Goal: Transaction & Acquisition: Obtain resource

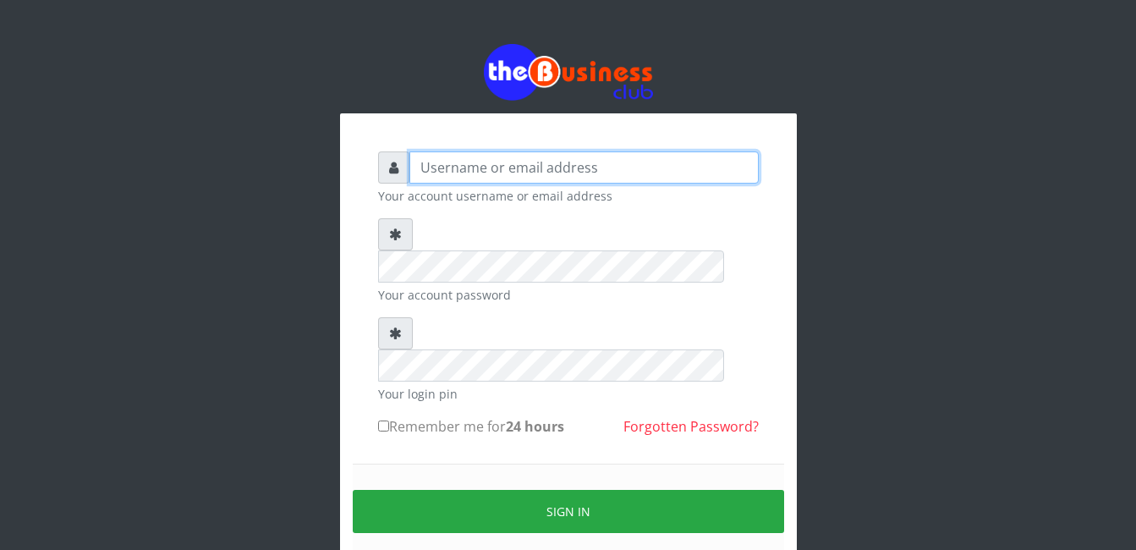
type input "gloworld1"
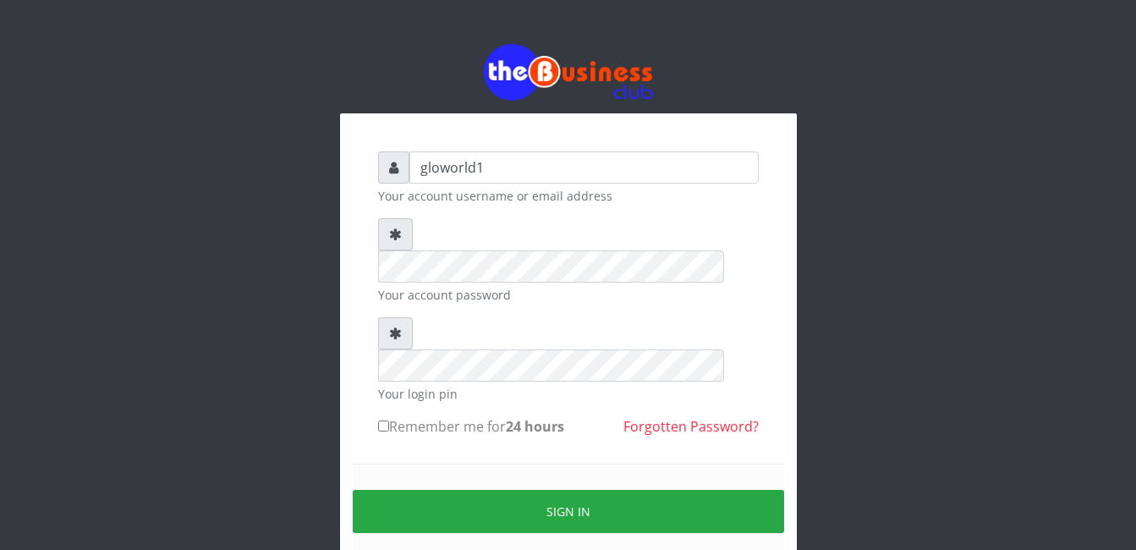
click at [386, 421] on input "Remember me for 24 hours" at bounding box center [383, 426] width 11 height 11
checkbox input "true"
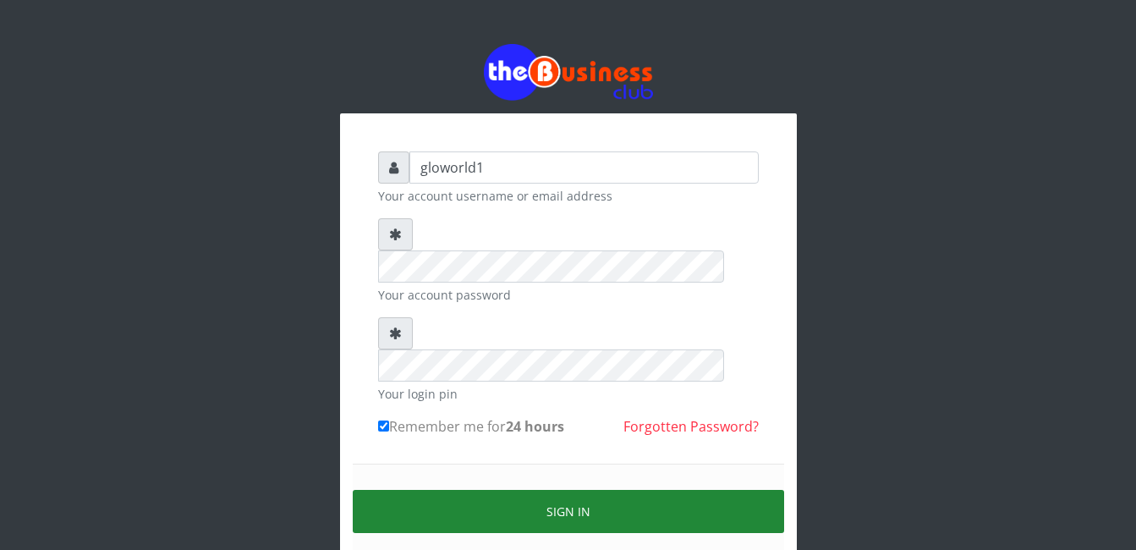
click at [578, 490] on button "Sign in" at bounding box center [569, 511] width 432 height 43
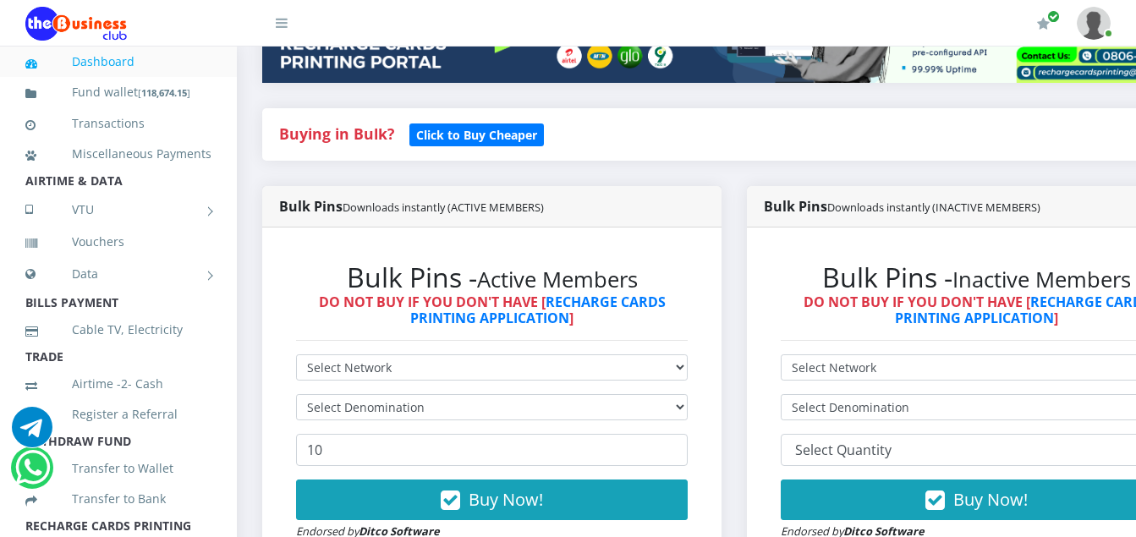
scroll to position [338, 0]
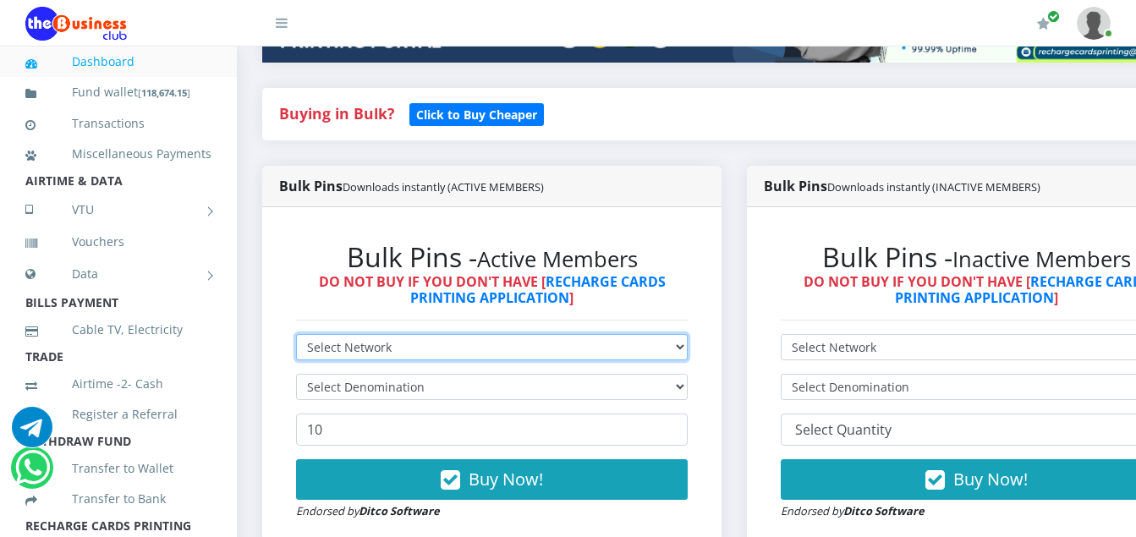
click at [389, 349] on select "Select Network MTN Globacom 9Mobile Airtel" at bounding box center [492, 347] width 392 height 26
select select "Airtel"
click at [296, 337] on select "Select Network MTN Globacom 9Mobile Airtel" at bounding box center [492, 347] width 392 height 26
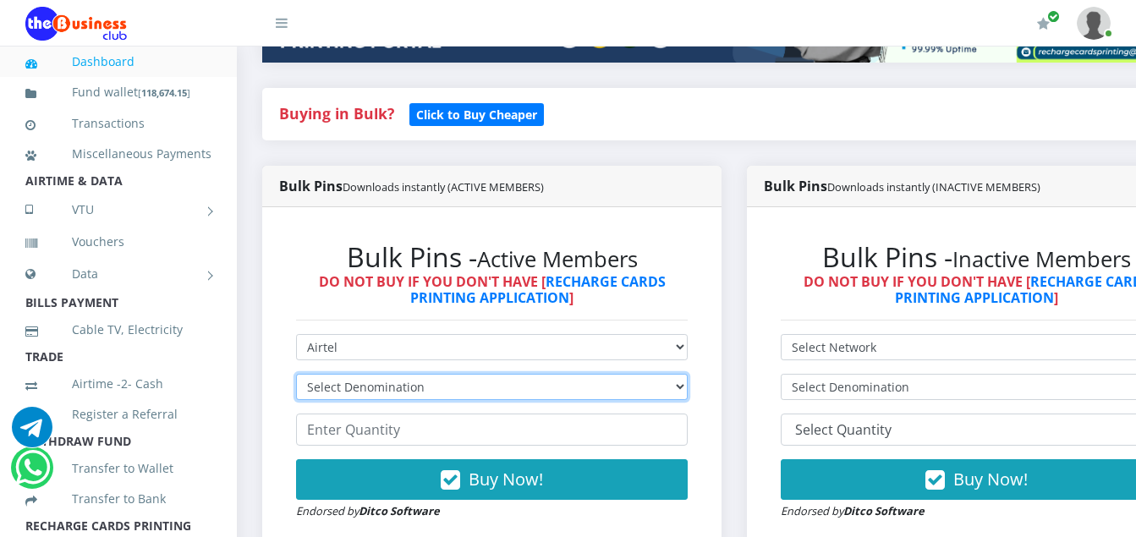
click at [423, 384] on select "Select Denomination Airtel NGN100 - ₦96.36 Airtel NGN200 - ₦192.72 Airtel NGN50…" at bounding box center [492, 387] width 392 height 26
select select "96.36-100"
click at [296, 377] on select "Select Denomination Airtel NGN100 - ₦96.36 Airtel NGN200 - ₦192.72 Airtel NGN50…" at bounding box center [492, 387] width 392 height 26
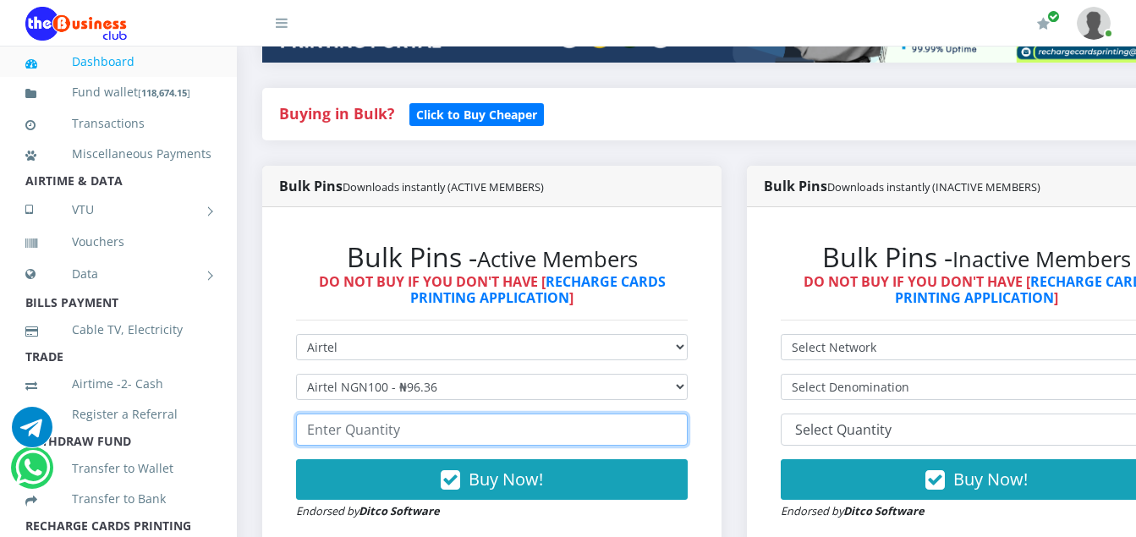
click at [400, 433] on input "number" at bounding box center [492, 430] width 392 height 32
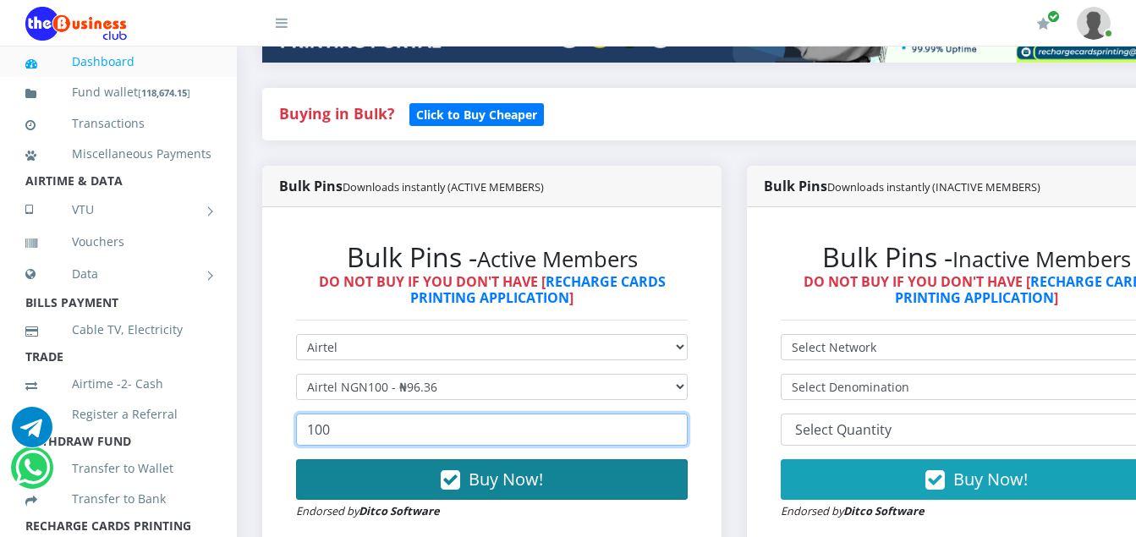
type input "100"
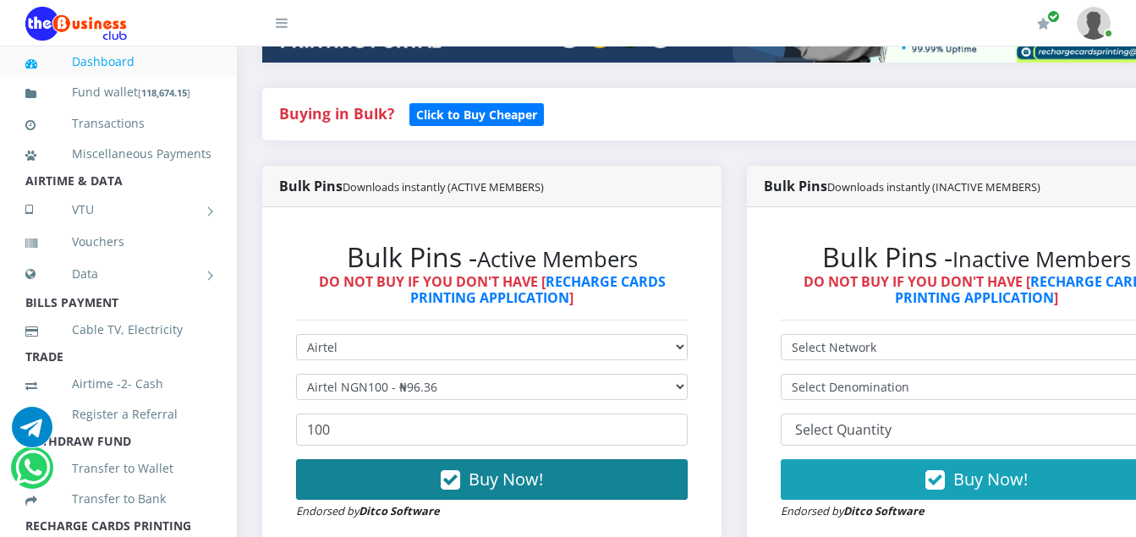
click at [455, 480] on icon "button" at bounding box center [450, 480] width 19 height 17
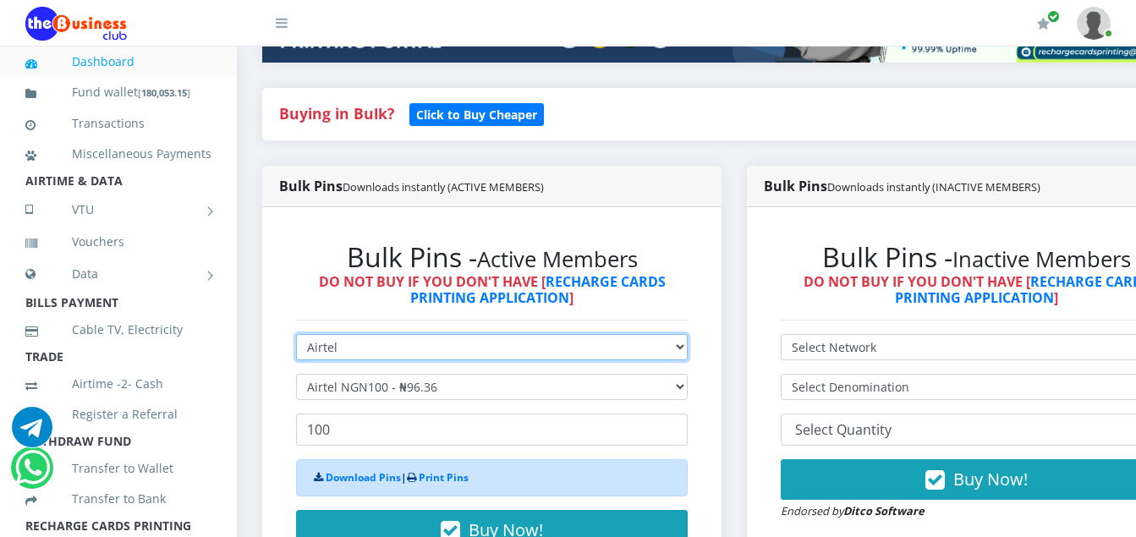
click at [339, 355] on select "Select Network MTN Globacom 9Mobile Airtel" at bounding box center [492, 347] width 392 height 26
select select "MTN"
click at [296, 337] on select "Select Network MTN Globacom 9Mobile Airtel" at bounding box center [492, 347] width 392 height 26
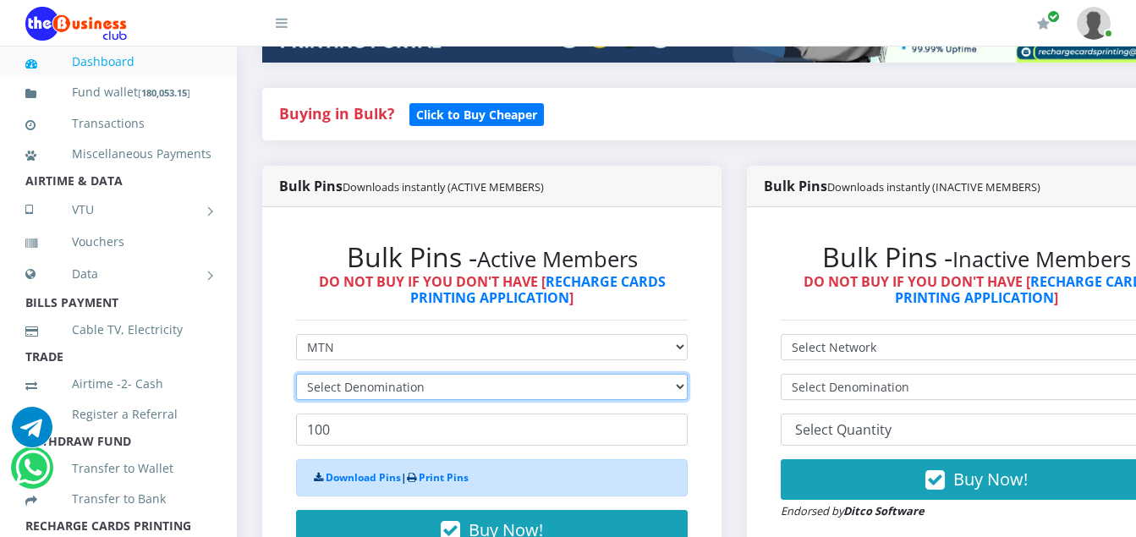
click at [417, 394] on select "Select Denomination" at bounding box center [492, 387] width 392 height 26
select select "96.94-100"
click at [296, 377] on select "Select Denomination MTN NGN100 - ₦96.94 MTN NGN200 - ₦193.88 MTN NGN400 - ₦387.…" at bounding box center [492, 387] width 392 height 26
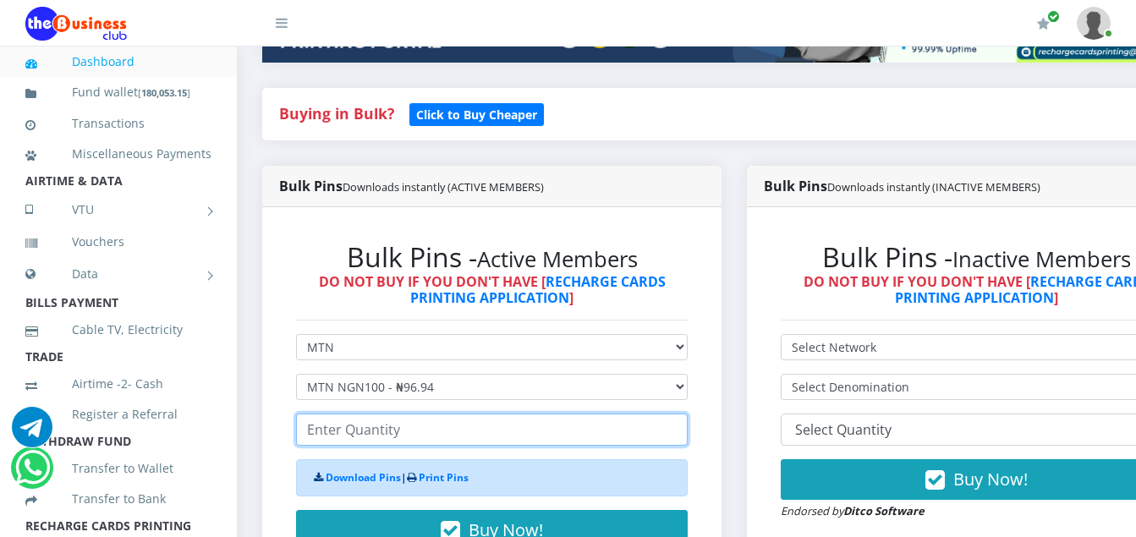
click at [407, 438] on input "number" at bounding box center [492, 430] width 392 height 32
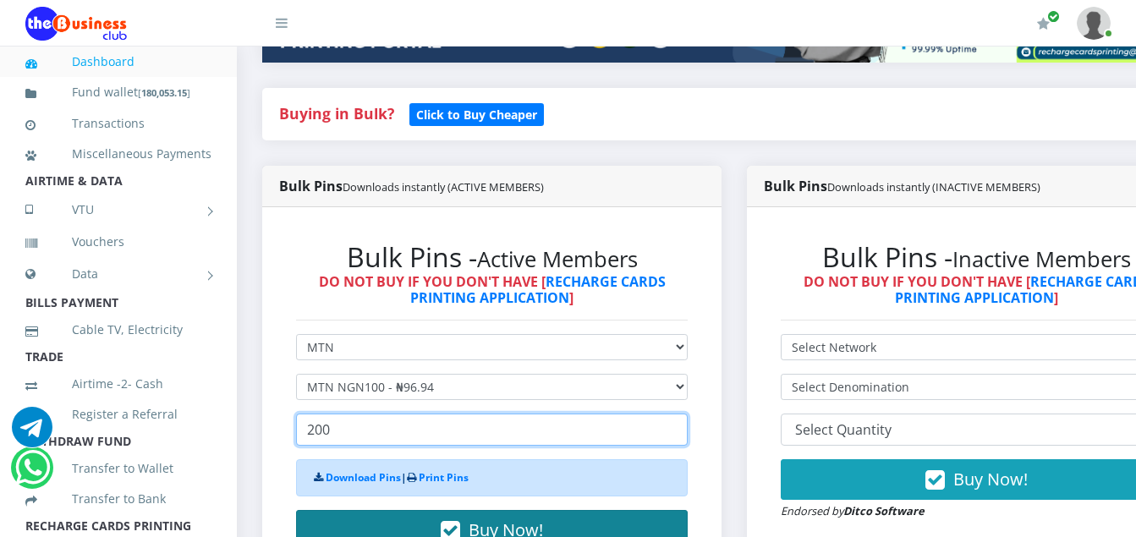
type input "200"
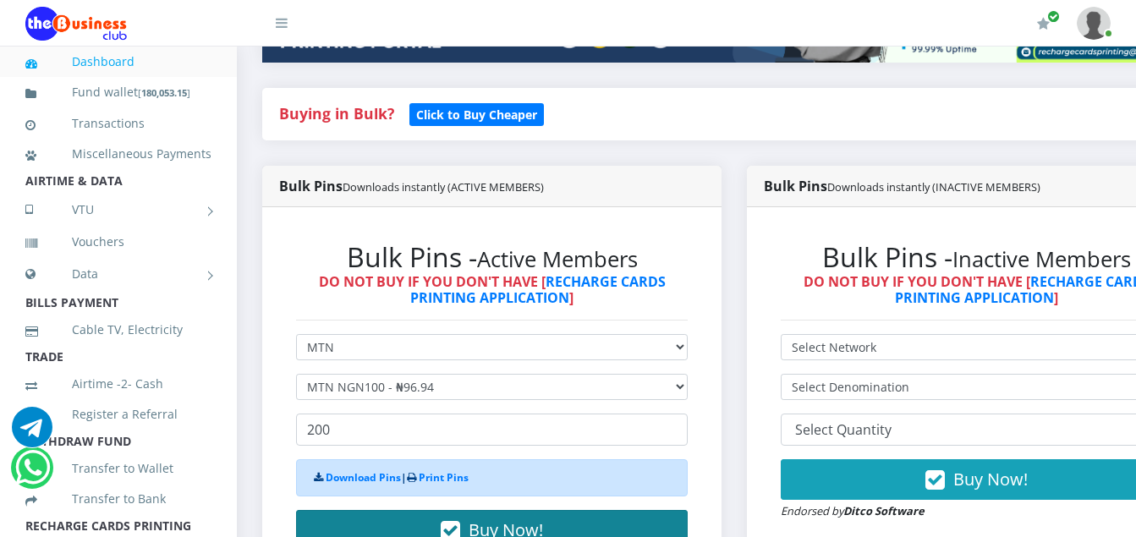
click at [459, 531] on icon "button" at bounding box center [450, 531] width 19 height 17
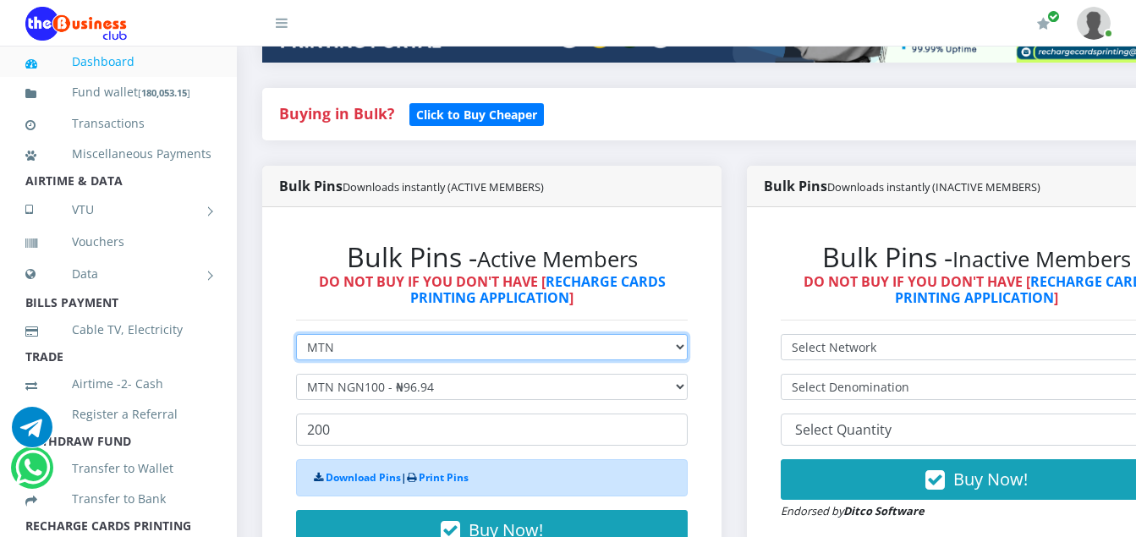
click at [333, 342] on select "Select Network MTN Globacom 9Mobile Airtel" at bounding box center [492, 347] width 392 height 26
select select "Airtel"
click at [296, 337] on select "Select Network MTN Globacom 9Mobile Airtel" at bounding box center [492, 347] width 392 height 26
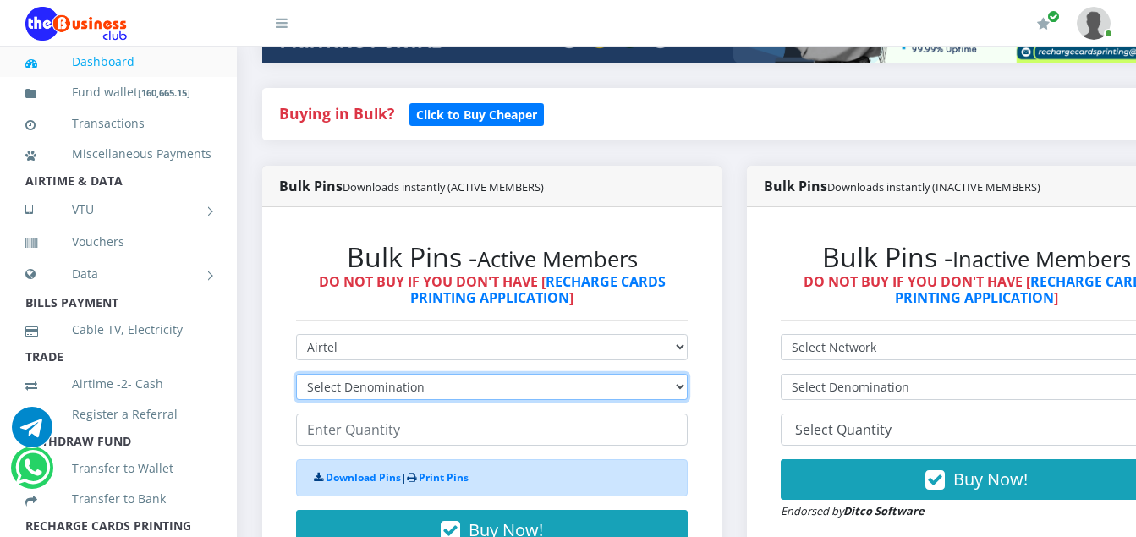
click at [406, 383] on select "Select Denomination Airtel NGN100 - ₦96.36 Airtel NGN200 - ₦192.72 Airtel NGN50…" at bounding box center [492, 387] width 392 height 26
select select "192.72-200"
click at [296, 377] on select "Select Denomination Airtel NGN100 - ₦96.36 Airtel NGN200 - ₦192.72 Airtel NGN50…" at bounding box center [492, 387] width 392 height 26
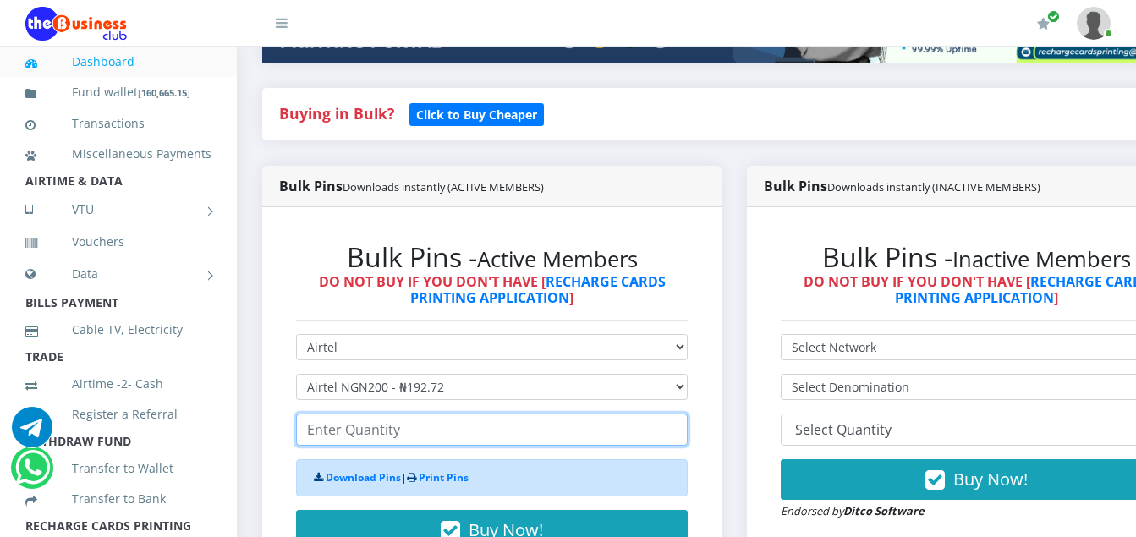
click at [404, 434] on input "number" at bounding box center [492, 430] width 392 height 32
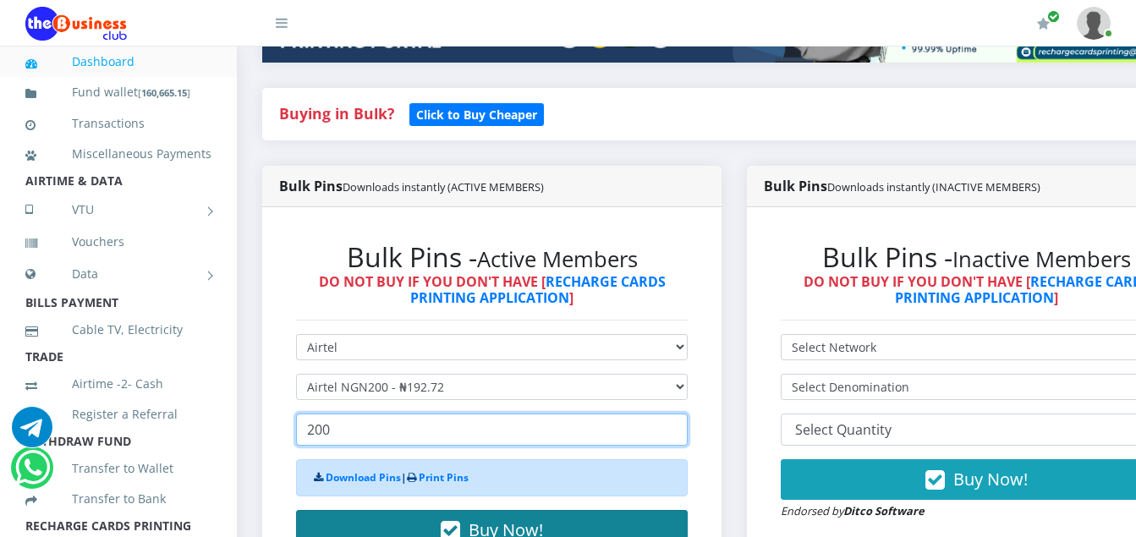
type input "200"
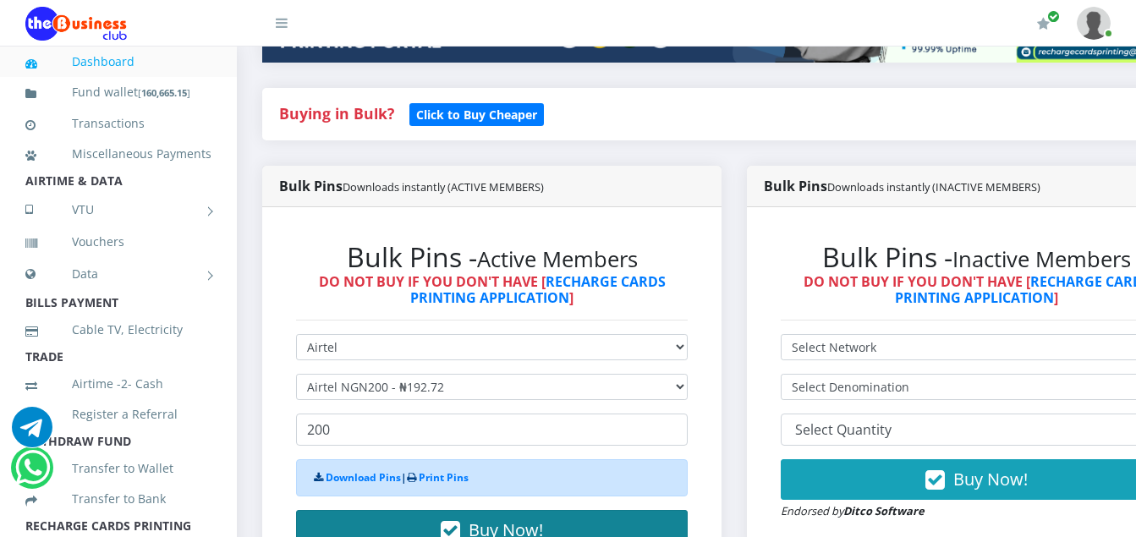
click at [455, 526] on icon "button" at bounding box center [450, 531] width 19 height 17
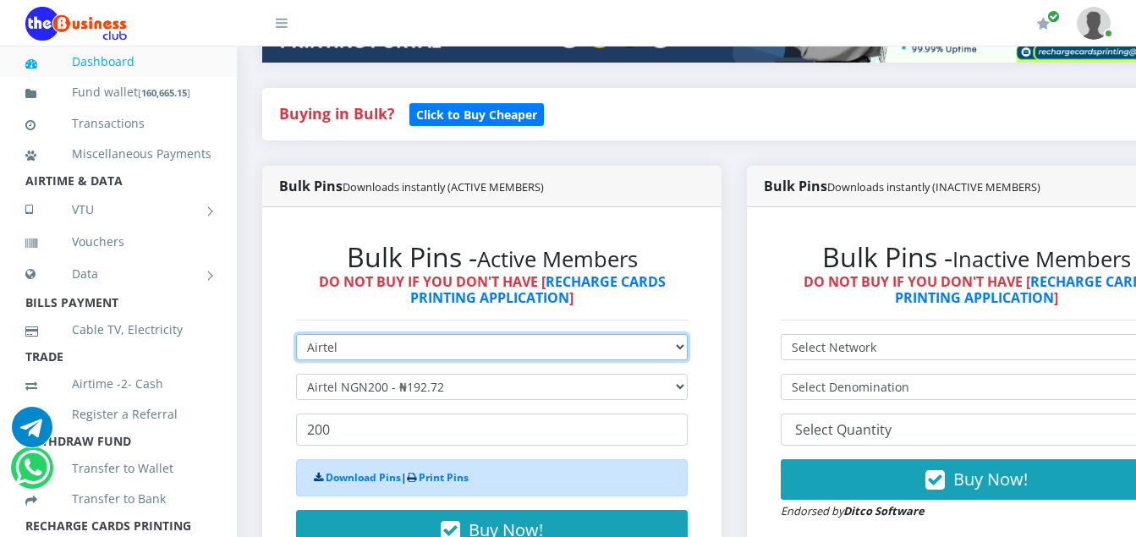
click at [344, 350] on select "Select Network MTN Globacom 9Mobile Airtel" at bounding box center [492, 347] width 392 height 26
select select "MTN"
click at [296, 337] on select "Select Network MTN Globacom 9Mobile Airtel" at bounding box center [492, 347] width 392 height 26
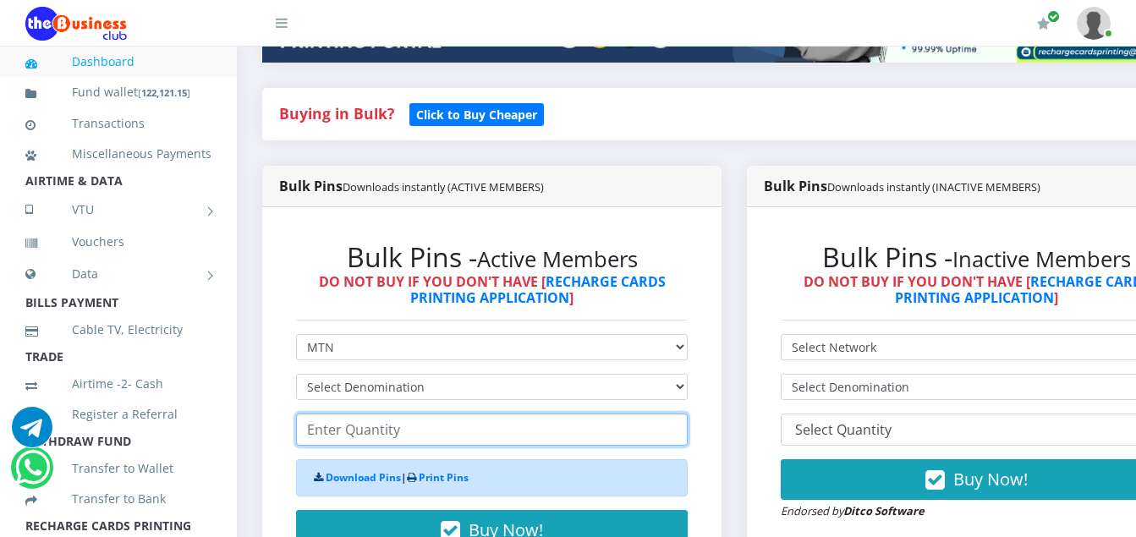
click at [419, 438] on input "number" at bounding box center [492, 430] width 392 height 32
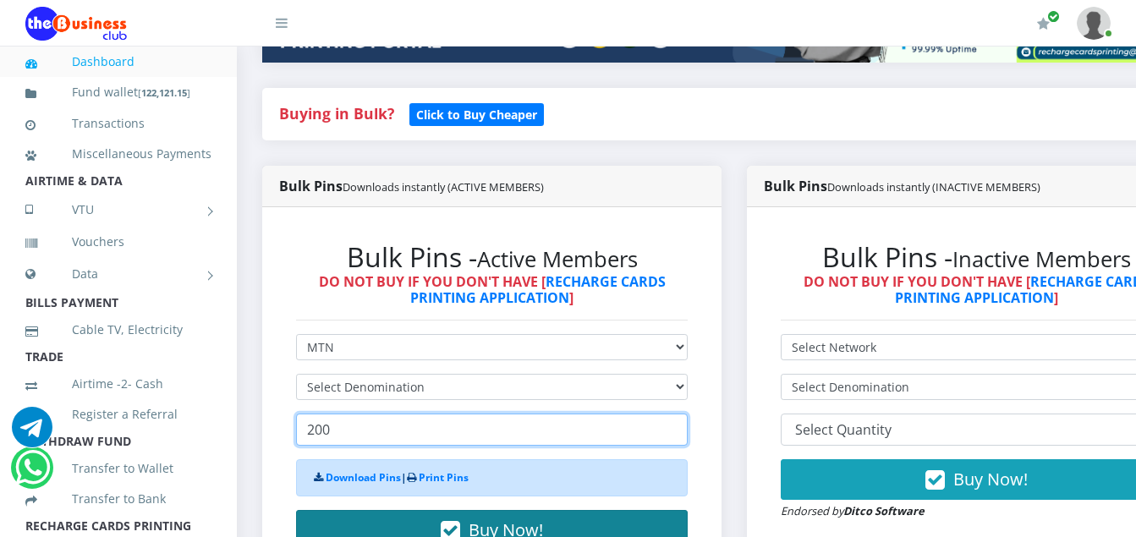
type input "200"
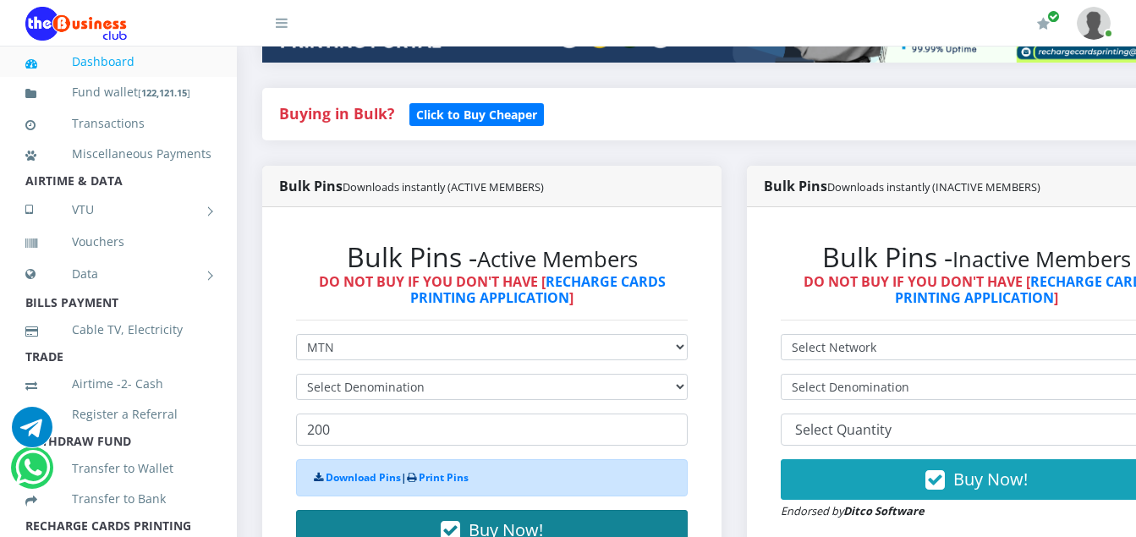
click at [460, 525] on icon "button" at bounding box center [450, 531] width 19 height 17
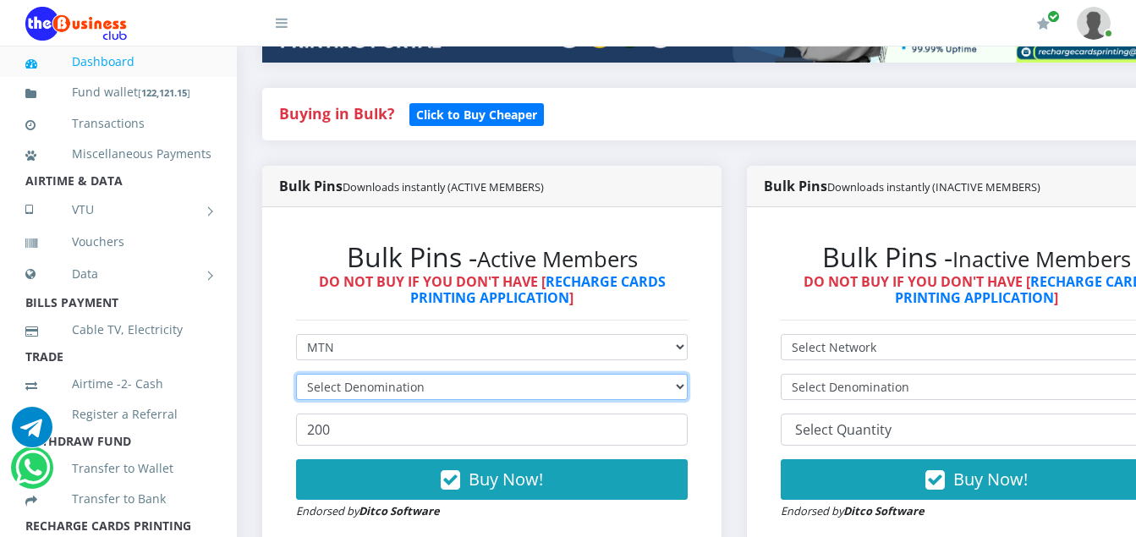
click at [421, 387] on select "Select Denomination MTN NGN100 - ₦96.94 MTN NGN200 - ₦193.88 MTN NGN400 - ₦387.…" at bounding box center [492, 387] width 392 height 26
select select "193.88-200"
click at [296, 377] on select "Select Denomination MTN NGN100 - ₦96.94 MTN NGN200 - ₦193.88 MTN NGN400 - ₦387.…" at bounding box center [492, 387] width 392 height 26
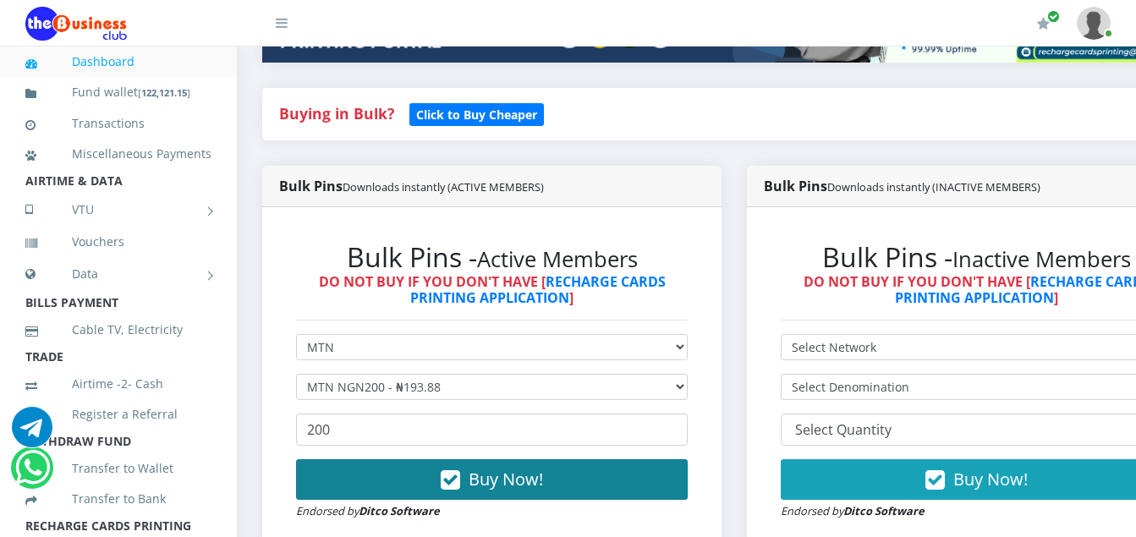
click at [459, 479] on icon "button" at bounding box center [450, 480] width 19 height 17
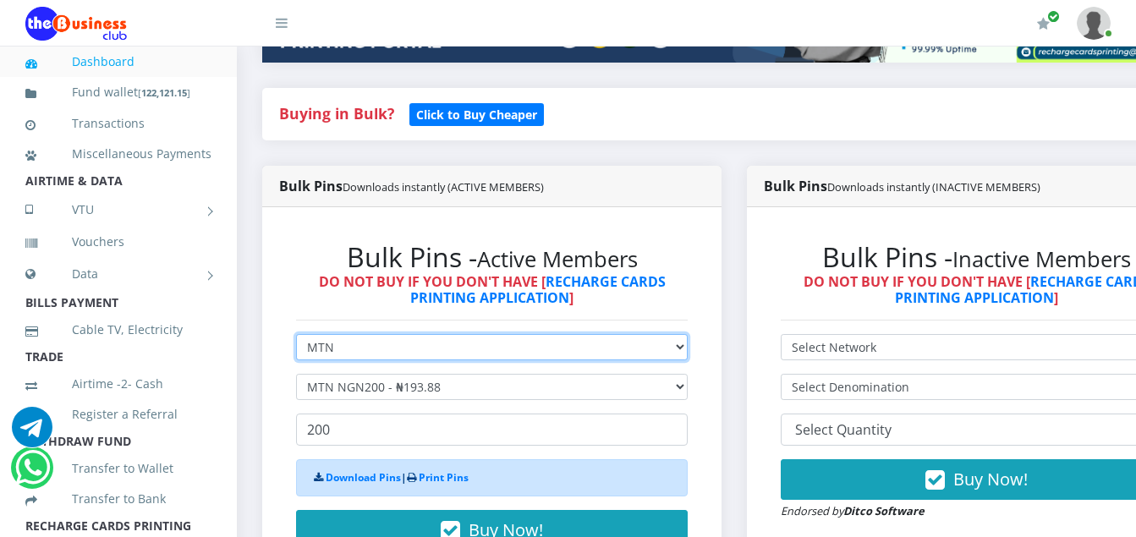
click at [345, 349] on select "Select Network MTN Globacom 9Mobile Airtel" at bounding box center [492, 347] width 392 height 26
select select "Airtel"
click at [296, 337] on select "Select Network MTN Globacom 9Mobile Airtel" at bounding box center [492, 347] width 392 height 26
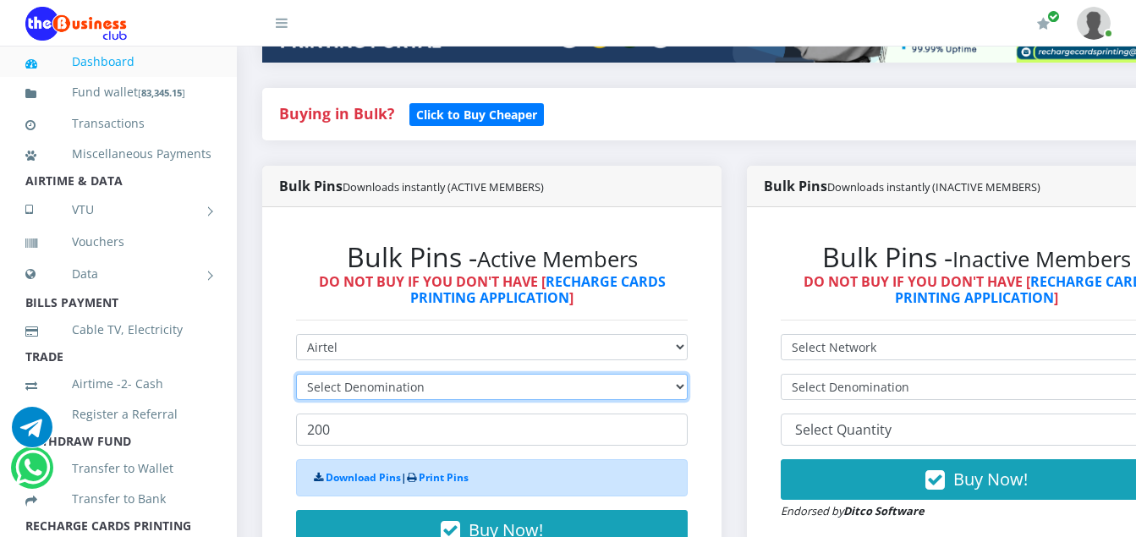
click at [427, 392] on select "Select Denomination" at bounding box center [492, 387] width 392 height 26
select select "481.8-500"
click at [296, 377] on select "Select Denomination Airtel NGN100 - ₦96.36 Airtel NGN200 - ₦192.72 Airtel NGN50…" at bounding box center [492, 387] width 392 height 26
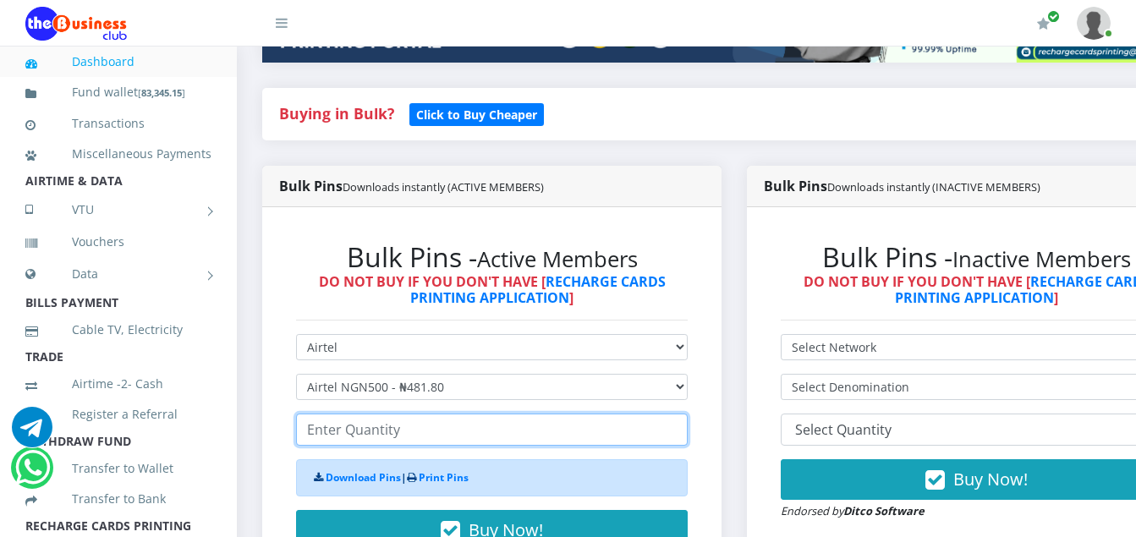
click at [400, 436] on input "number" at bounding box center [492, 430] width 392 height 32
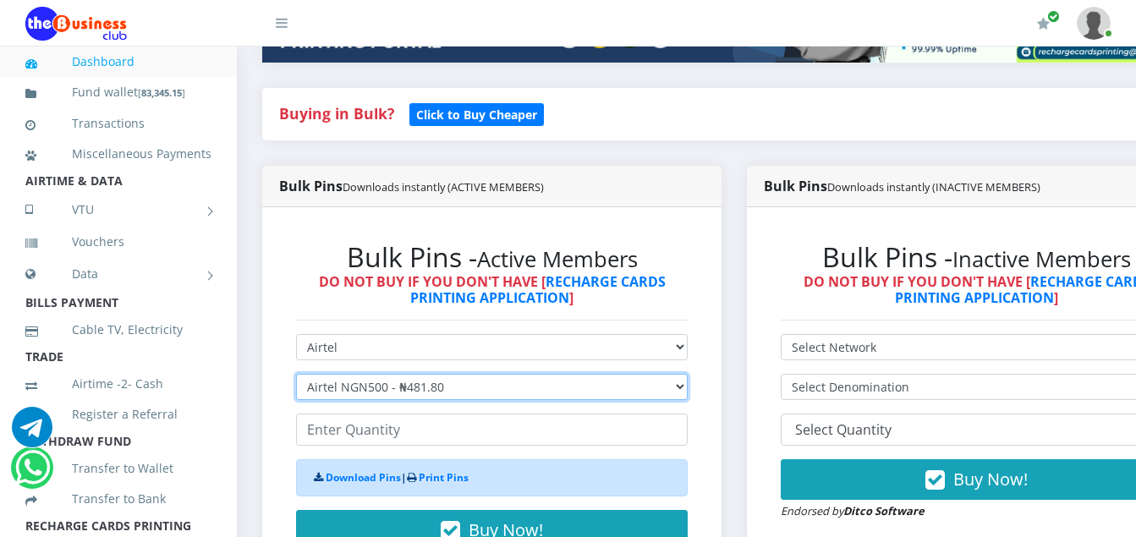
click at [453, 388] on select "Select Denomination Airtel NGN100 - ₦96.36 Airtel NGN200 - ₦192.72 Airtel NGN50…" at bounding box center [492, 387] width 392 height 26
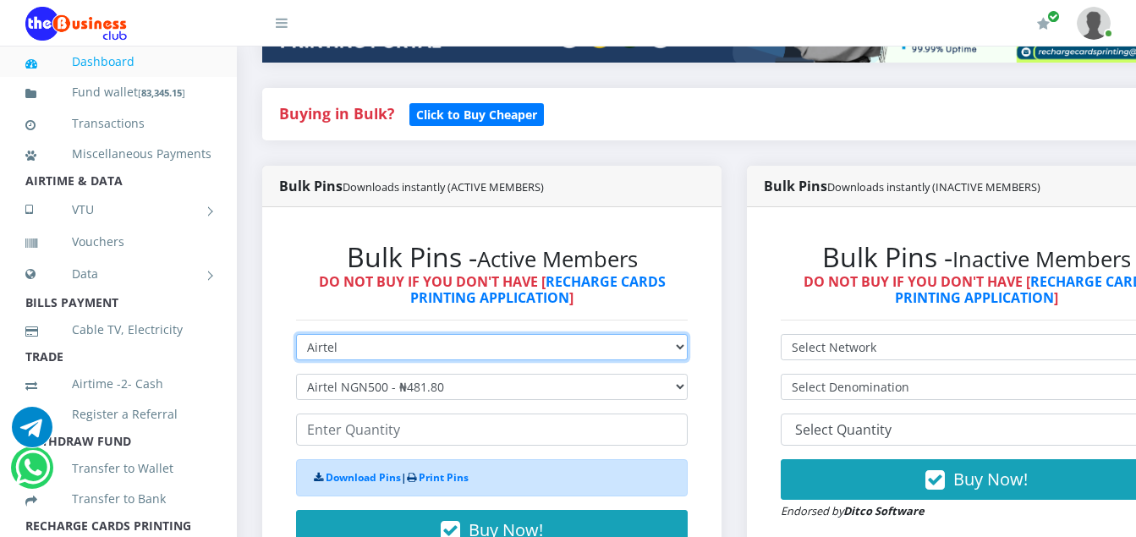
click at [348, 353] on select "Select Network MTN Globacom 9Mobile Airtel" at bounding box center [492, 347] width 392 height 26
select select "MTN"
click at [296, 337] on select "Select Network MTN Globacom 9Mobile Airtel" at bounding box center [492, 347] width 392 height 26
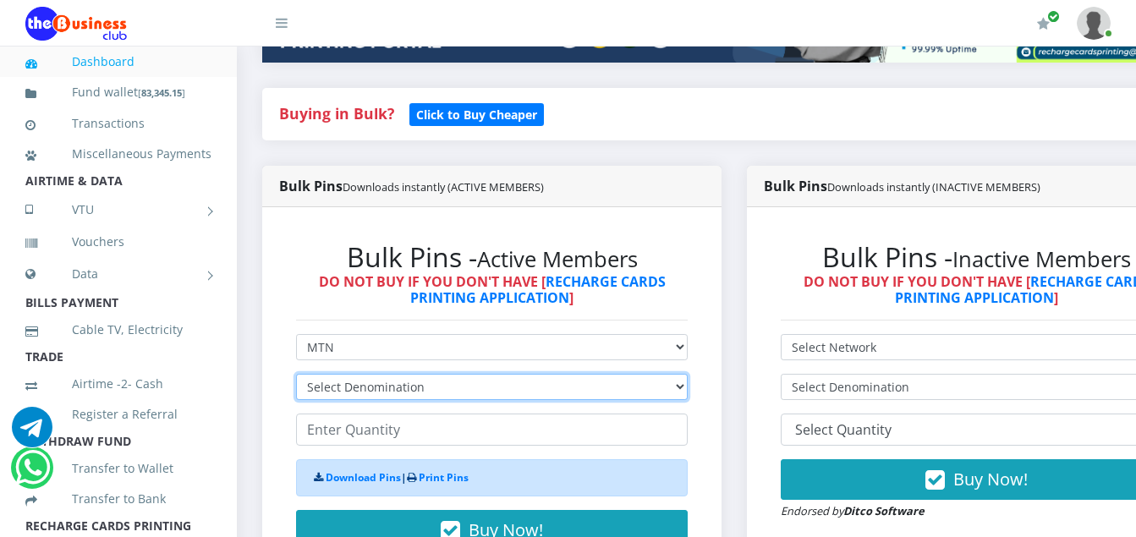
click at [443, 389] on select "Select Denomination MTN NGN100 - ₦96.94 MTN NGN200 - ₦193.88 MTN NGN400 - ₦387.…" at bounding box center [492, 387] width 392 height 26
select select "484.7-500"
click at [296, 377] on select "Select Denomination MTN NGN100 - ₦96.94 MTN NGN200 - ₦193.88 MTN NGN400 - ₦387.…" at bounding box center [492, 387] width 392 height 26
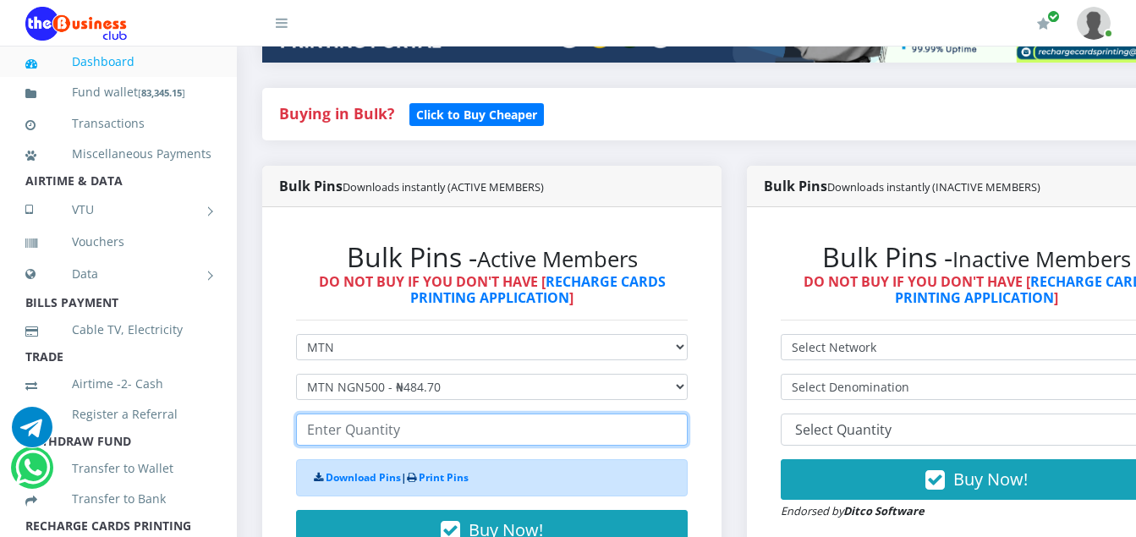
click at [404, 431] on input "number" at bounding box center [492, 430] width 392 height 32
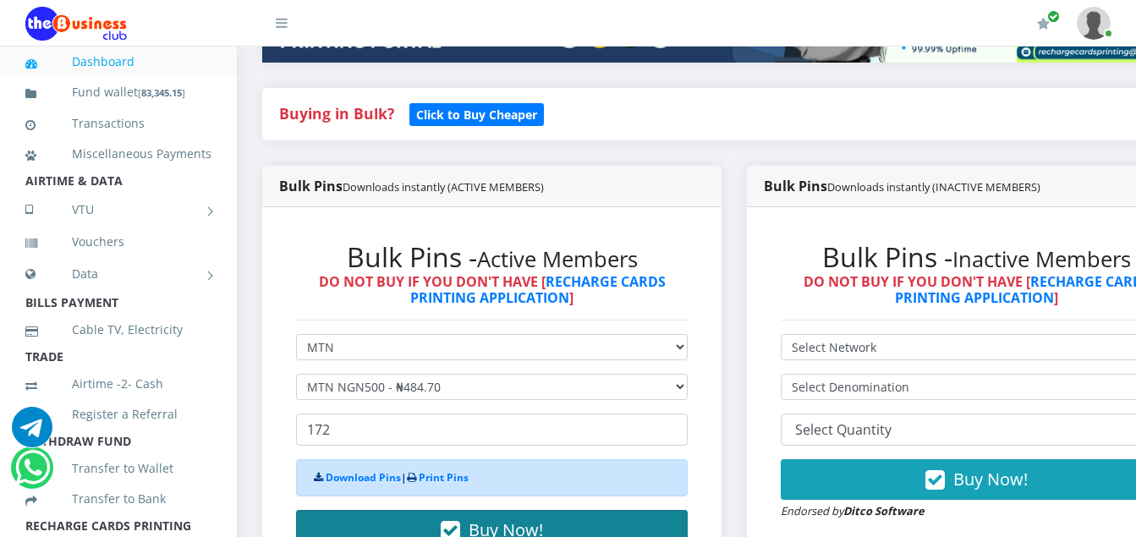
click at [453, 533] on icon "button" at bounding box center [450, 531] width 19 height 17
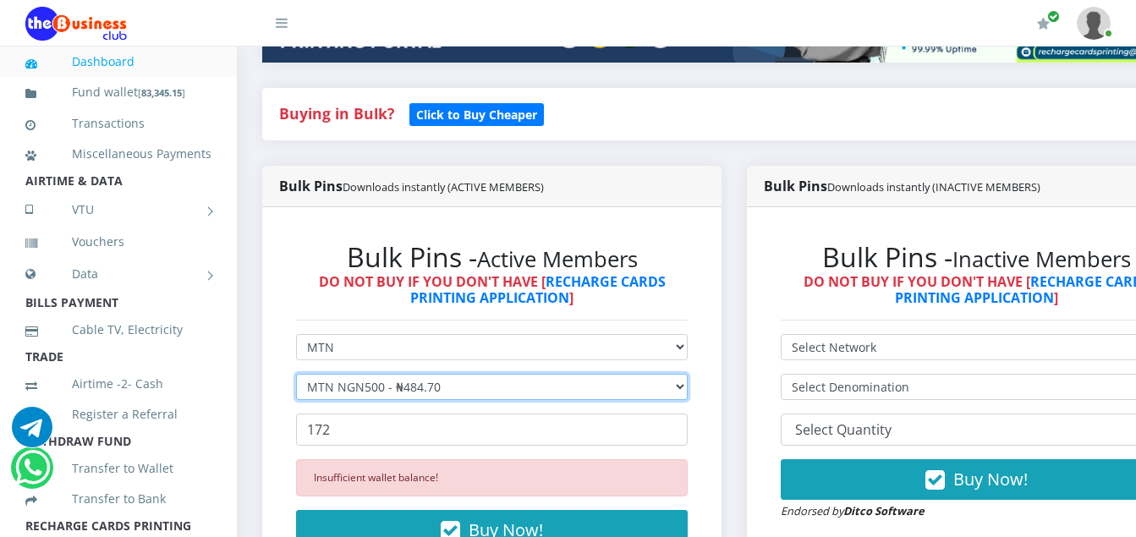
click at [446, 383] on select "Select Denomination MTN NGN100 - ₦96.94 MTN NGN200 - ₦193.88 MTN NGN400 - ₦387.…" at bounding box center [492, 387] width 392 height 26
click at [296, 377] on select "Select Denomination MTN NGN100 - ₦96.94 MTN NGN200 - ₦193.88 MTN NGN400 - ₦387.…" at bounding box center [492, 387] width 392 height 26
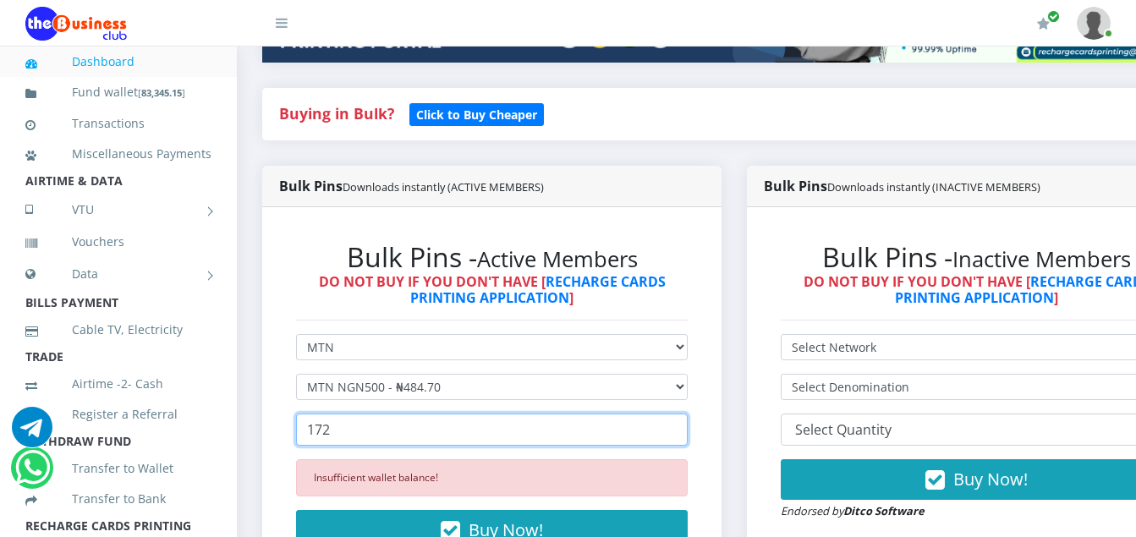
click at [336, 438] on input "172" at bounding box center [492, 430] width 392 height 32
type input "1"
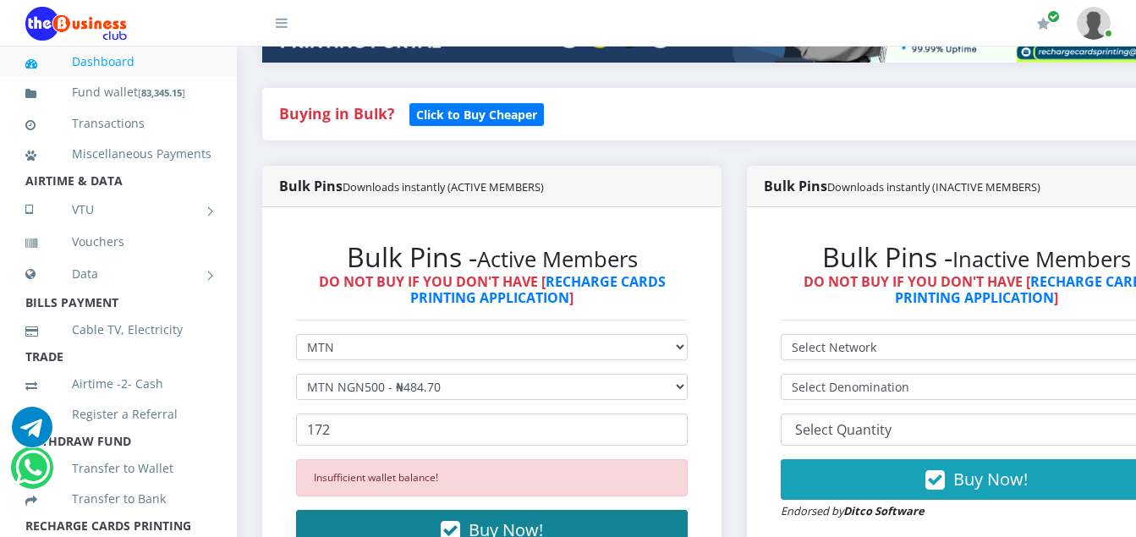
click at [454, 527] on icon "button" at bounding box center [450, 531] width 19 height 17
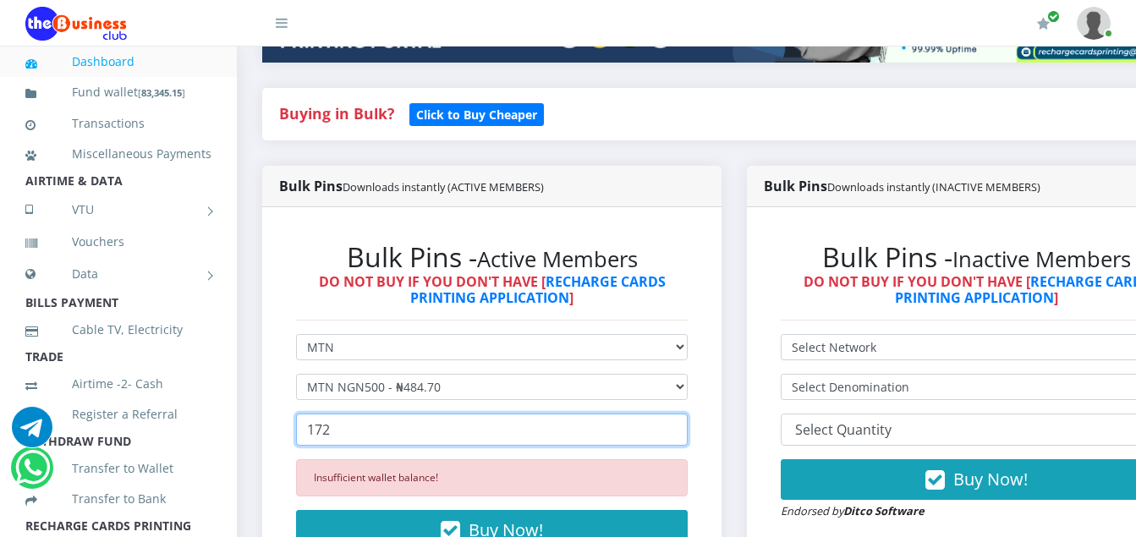
click at [329, 435] on input "172" at bounding box center [492, 430] width 392 height 32
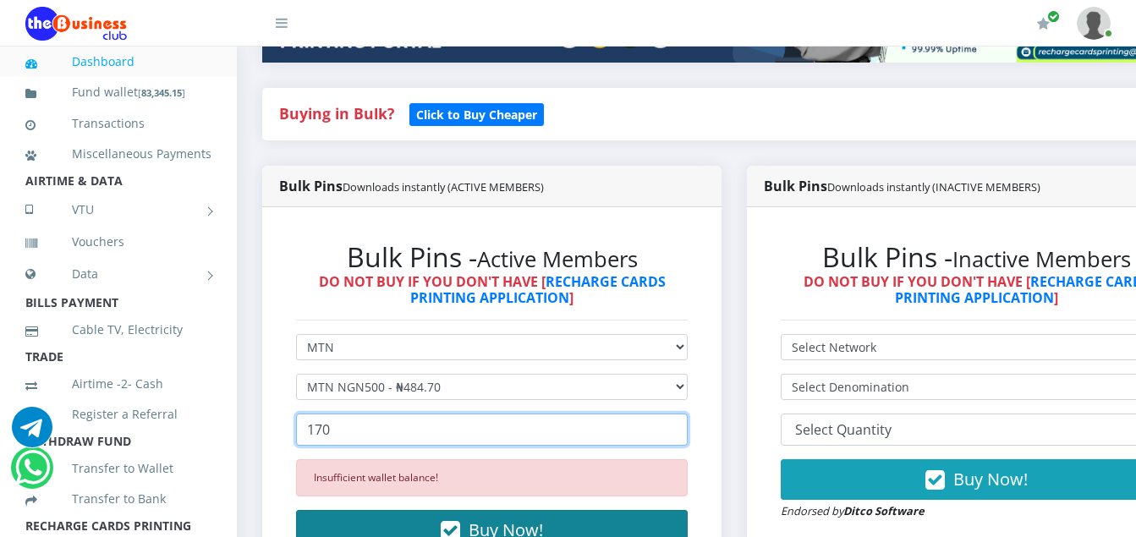
type input "170"
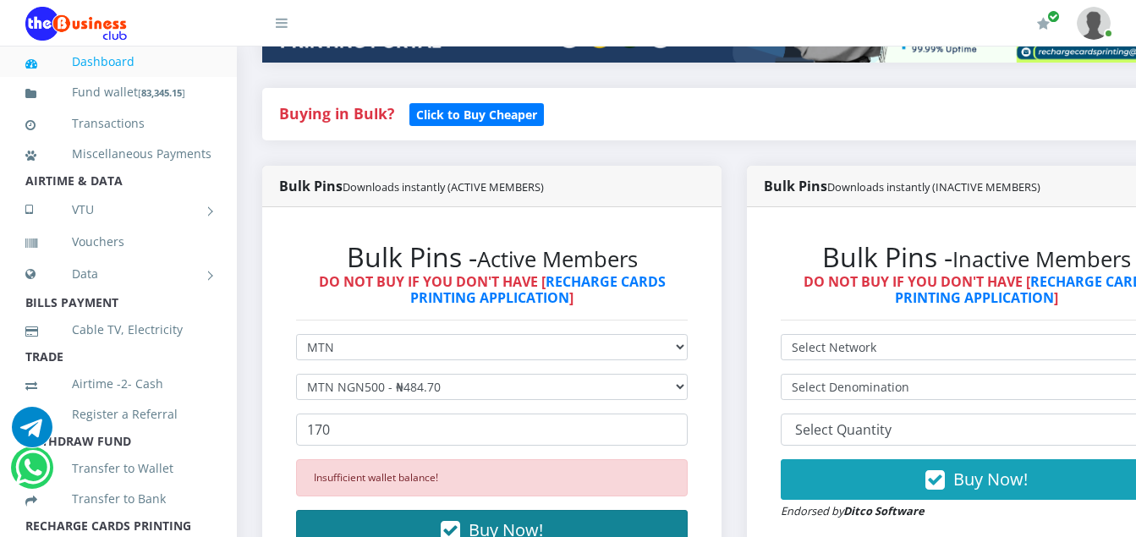
click at [453, 527] on icon "button" at bounding box center [450, 531] width 19 height 17
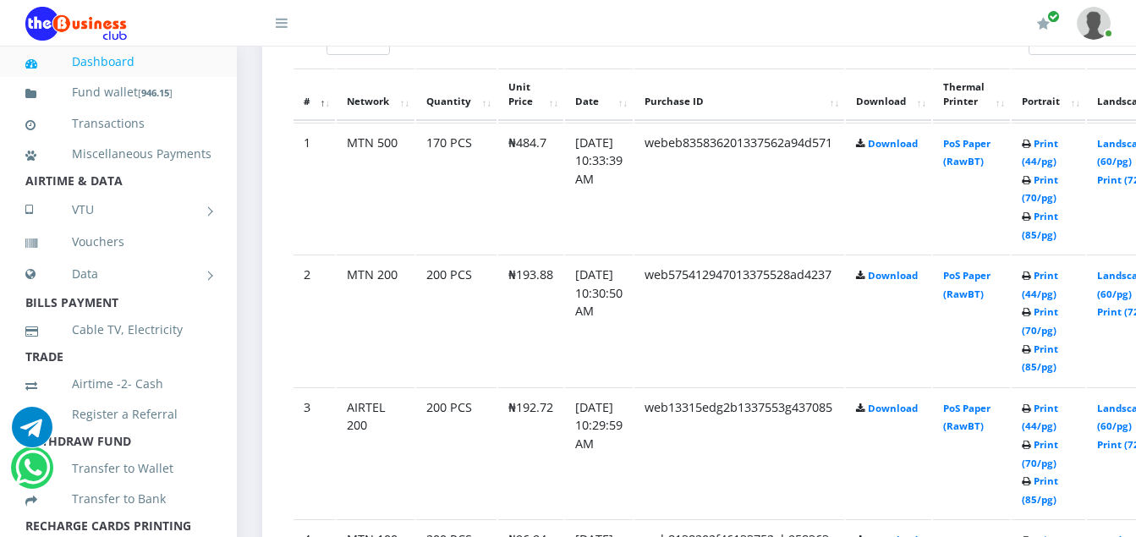
scroll to position [982, 0]
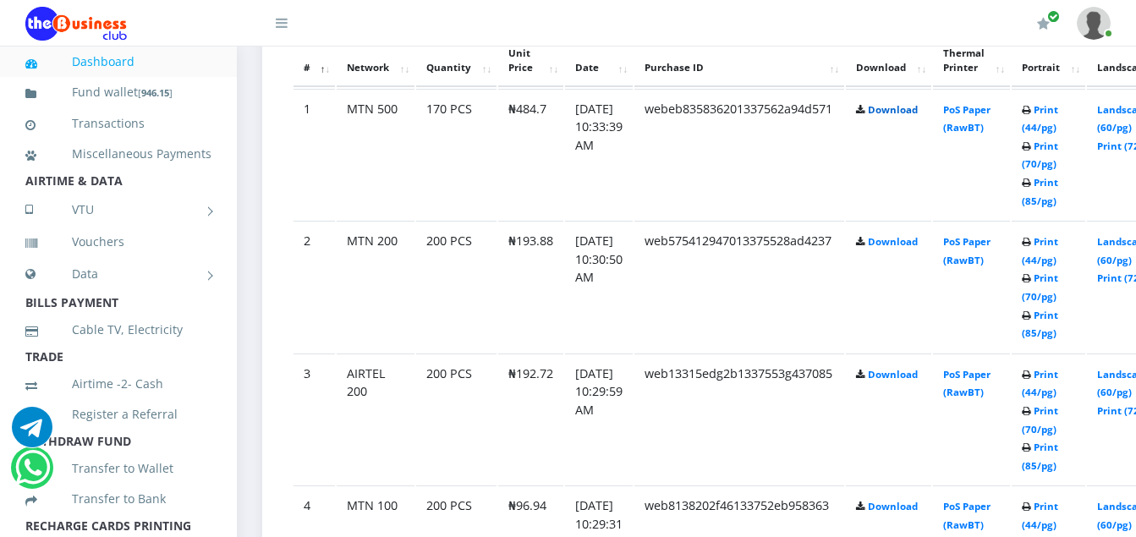
click at [911, 113] on link "Download" at bounding box center [893, 109] width 50 height 13
click at [917, 245] on link "Download" at bounding box center [893, 241] width 50 height 13
click at [918, 377] on link "Download" at bounding box center [893, 374] width 50 height 13
click at [915, 509] on link "Download" at bounding box center [893, 506] width 50 height 13
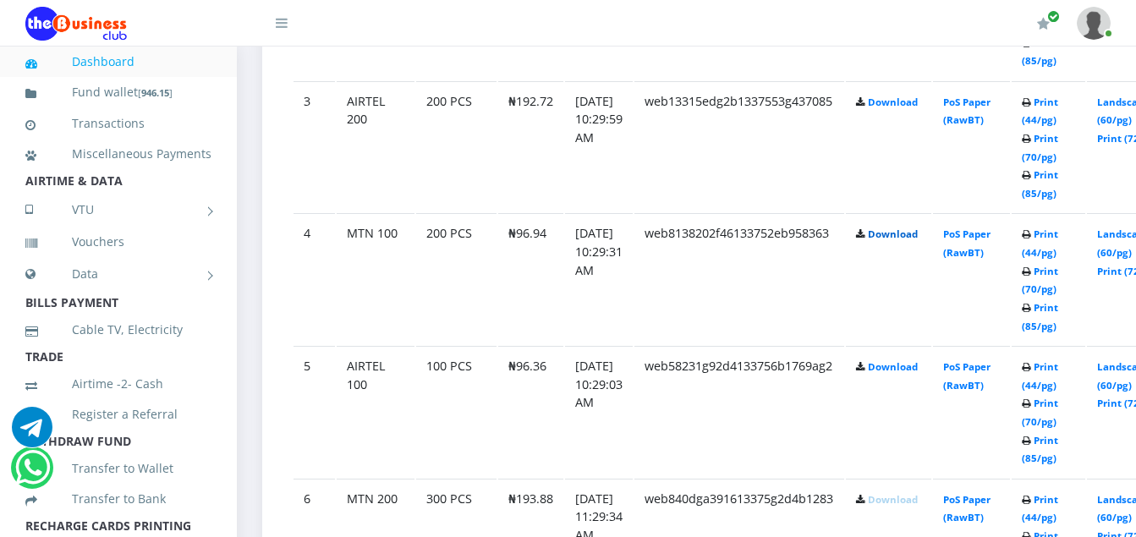
scroll to position [1287, 0]
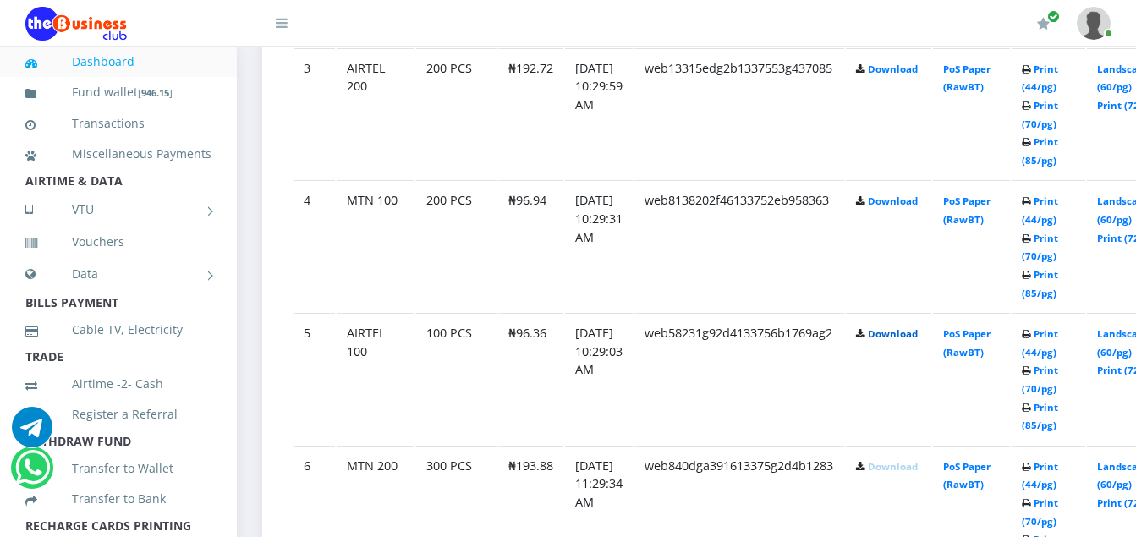
click at [918, 340] on link "Download" at bounding box center [893, 333] width 50 height 13
